Goal: Entertainment & Leisure: Consume media (video, audio)

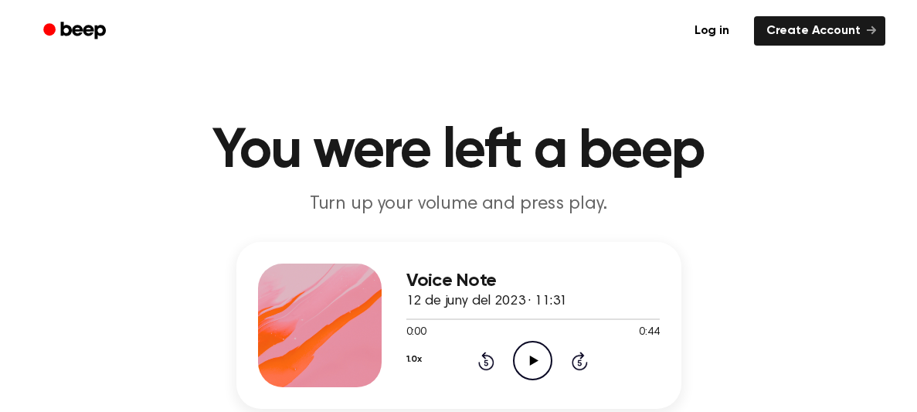
click at [546, 349] on icon "Play Audio" at bounding box center [532, 360] width 39 height 39
click at [542, 372] on icon "Pause Audio" at bounding box center [532, 360] width 39 height 39
click at [535, 341] on circle at bounding box center [533, 360] width 38 height 38
click at [541, 354] on icon "Pause Audio" at bounding box center [532, 360] width 39 height 39
click at [487, 355] on icon at bounding box center [486, 360] width 16 height 19
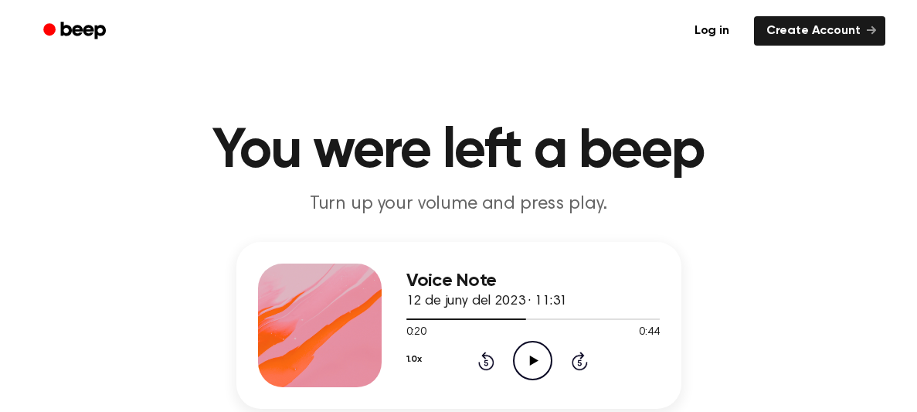
click at [528, 364] on icon "Play Audio" at bounding box center [532, 360] width 39 height 39
click at [528, 364] on icon "Pause Audio" at bounding box center [532, 360] width 39 height 39
drag, startPoint x: 538, startPoint y: 318, endPoint x: 438, endPoint y: 305, distance: 100.5
click at [411, 312] on div at bounding box center [532, 318] width 253 height 12
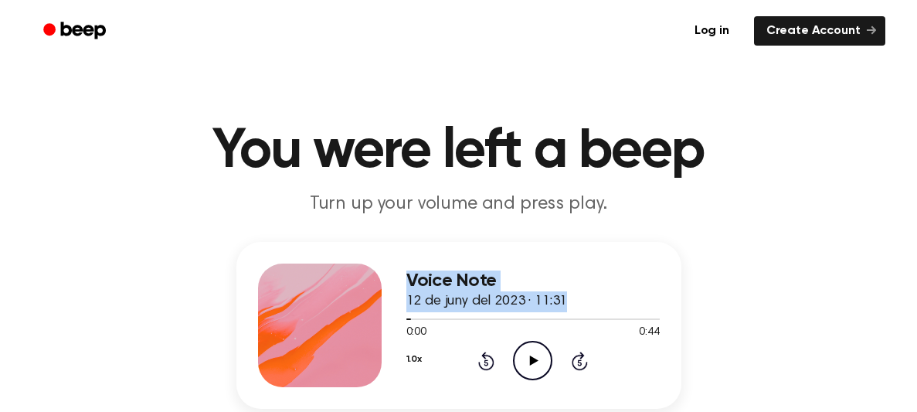
drag, startPoint x: 412, startPoint y: 316, endPoint x: 392, endPoint y: 315, distance: 20.1
click at [392, 315] on div "Voice Note 12 de juny del 2023 · 11:31 0:00 0:44 Your browser does not support …" at bounding box center [458, 325] width 445 height 167
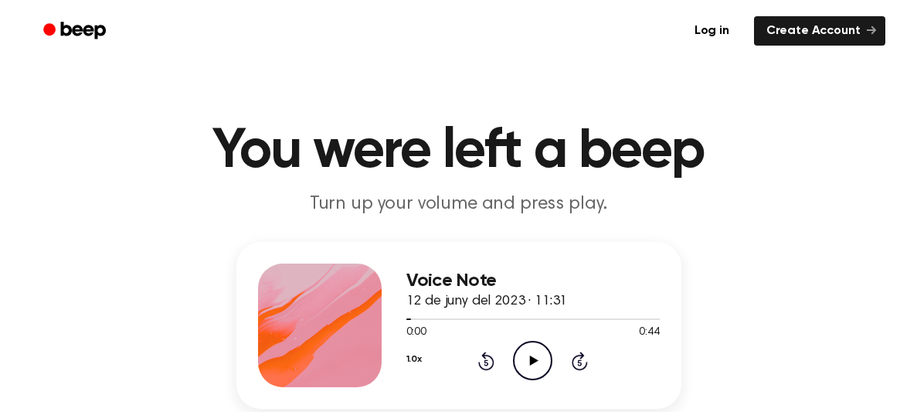
drag, startPoint x: 405, startPoint y: 322, endPoint x: 395, endPoint y: 320, distance: 10.3
click at [395, 320] on div "Voice Note 12 de juny del 2023 · 11:31 0:00 0:44 Your browser does not support …" at bounding box center [458, 325] width 445 height 167
drag, startPoint x: 535, startPoint y: 355, endPoint x: 390, endPoint y: 258, distance: 174.8
click at [422, 282] on div "Voice Note 12 de juny del 2023 · 11:31 0:00 0:44 Your browser does not support …" at bounding box center [532, 325] width 253 height 124
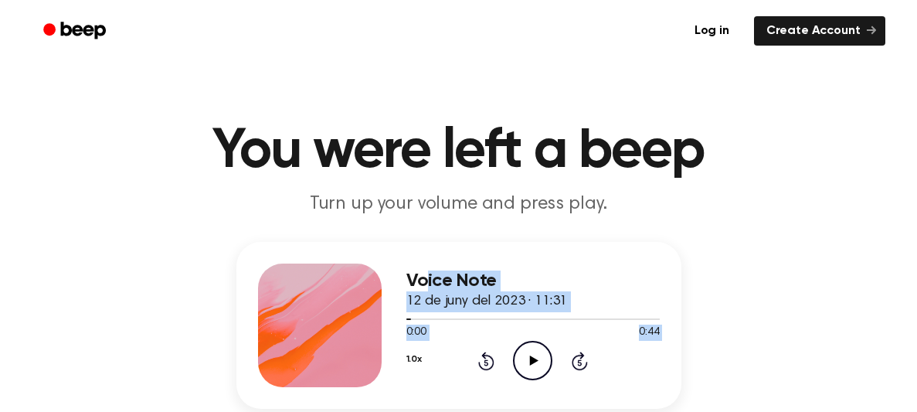
click at [877, 287] on div "Voice Note 12 de juny del 2023 · 11:31 0:00 0:44 Your browser does not support …" at bounding box center [459, 361] width 880 height 239
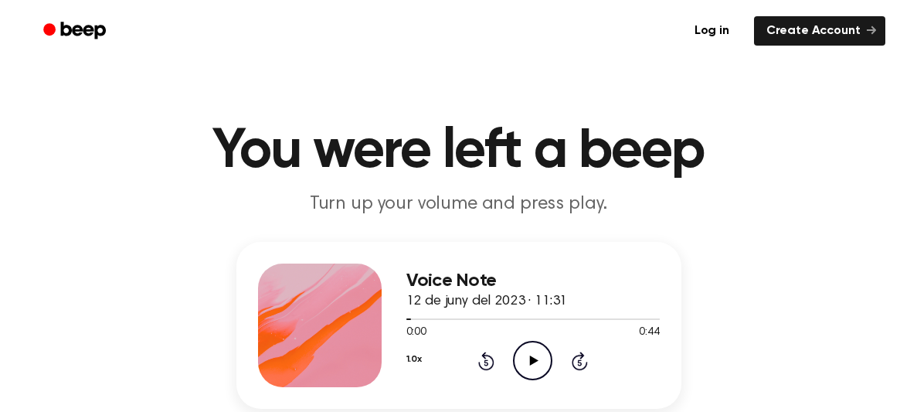
drag, startPoint x: 537, startPoint y: 354, endPoint x: 561, endPoint y: 344, distance: 26.4
click at [548, 350] on icon "Play Audio" at bounding box center [532, 360] width 39 height 39
click at [538, 356] on icon "Pause Audio" at bounding box center [532, 360] width 39 height 39
click at [525, 361] on icon "Play Audio" at bounding box center [532, 360] width 39 height 39
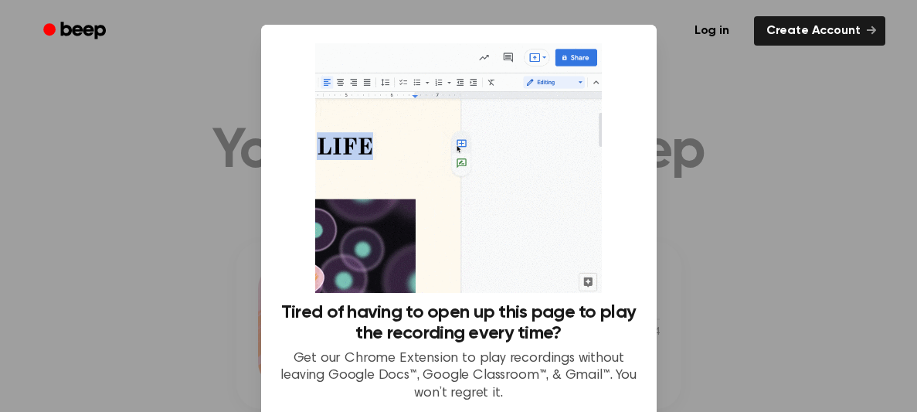
click at [831, 212] on div at bounding box center [458, 206] width 917 height 412
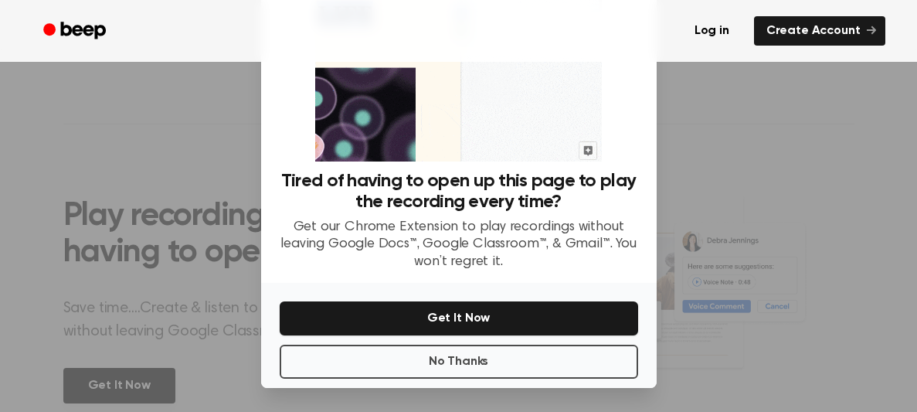
scroll to position [517, 0]
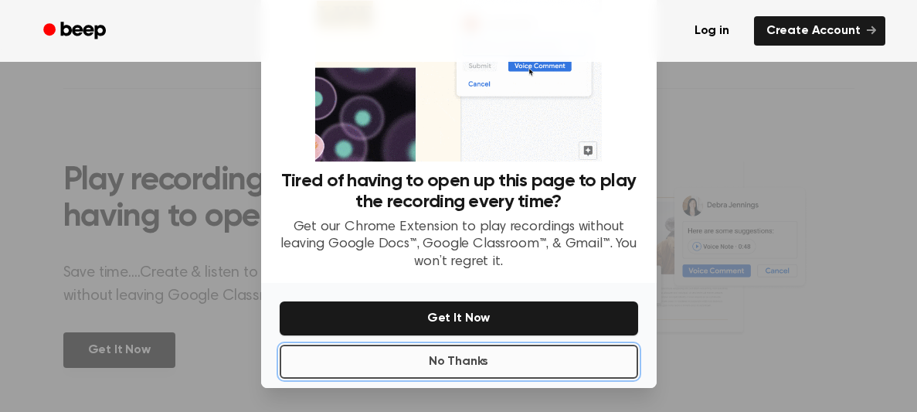
click at [497, 360] on button "No Thanks" at bounding box center [459, 361] width 358 height 34
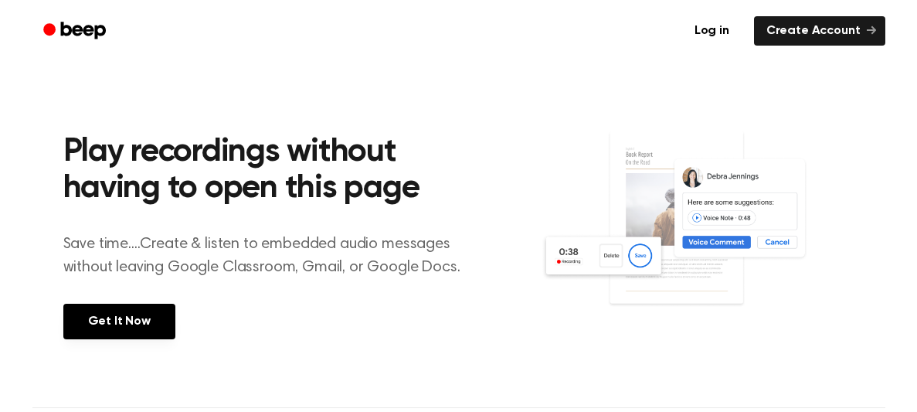
scroll to position [424, 0]
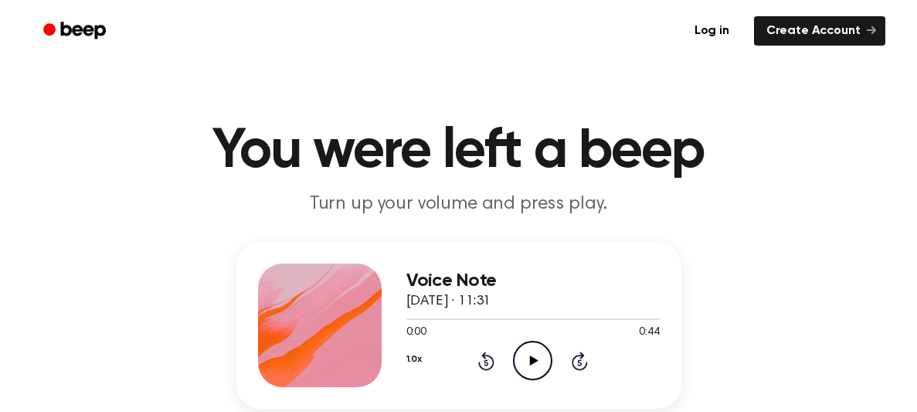
click at [531, 348] on icon "Play Audio" at bounding box center [532, 360] width 39 height 39
click at [539, 362] on icon "Pause Audio" at bounding box center [532, 360] width 39 height 39
